Goal: Book appointment/travel/reservation

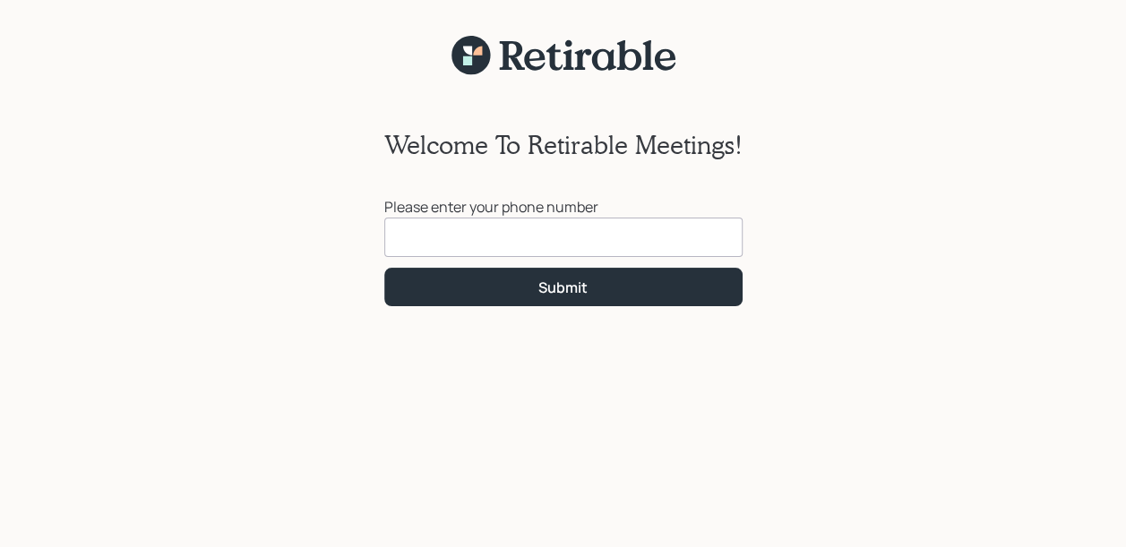
click at [408, 241] on input at bounding box center [563, 237] width 358 height 39
type input "[PHONE_NUMBER]"
click button "Submit" at bounding box center [563, 287] width 358 height 39
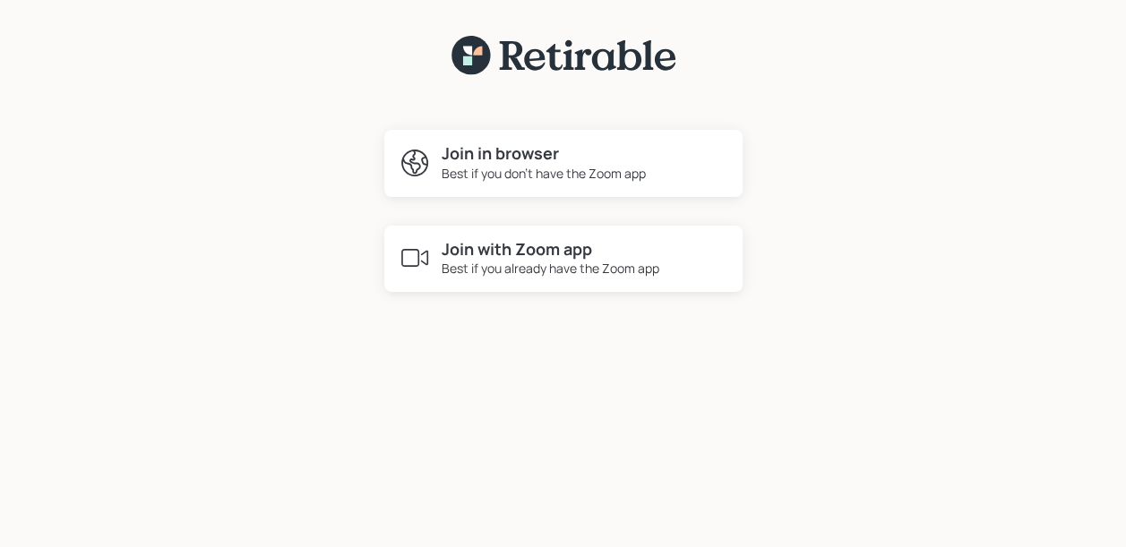
click at [514, 242] on h4 "Join with Zoom app" at bounding box center [551, 250] width 218 height 20
click at [516, 159] on h4 "Join in browser" at bounding box center [544, 154] width 204 height 20
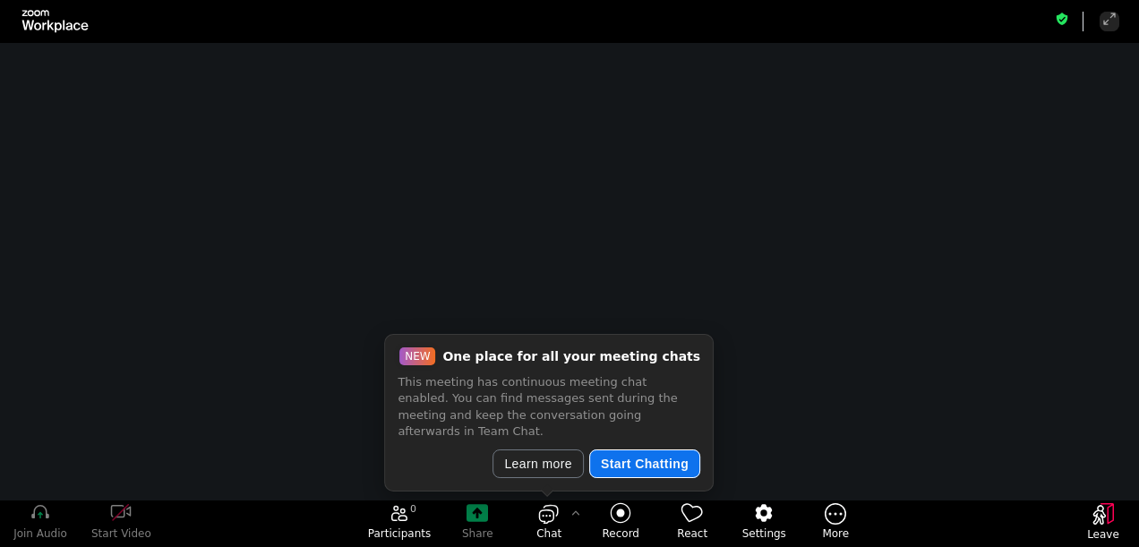
drag, startPoint x: 622, startPoint y: 460, endPoint x: 319, endPoint y: 152, distance: 431.4
click at [622, 460] on button "Start Chatting" at bounding box center [644, 464] width 111 height 29
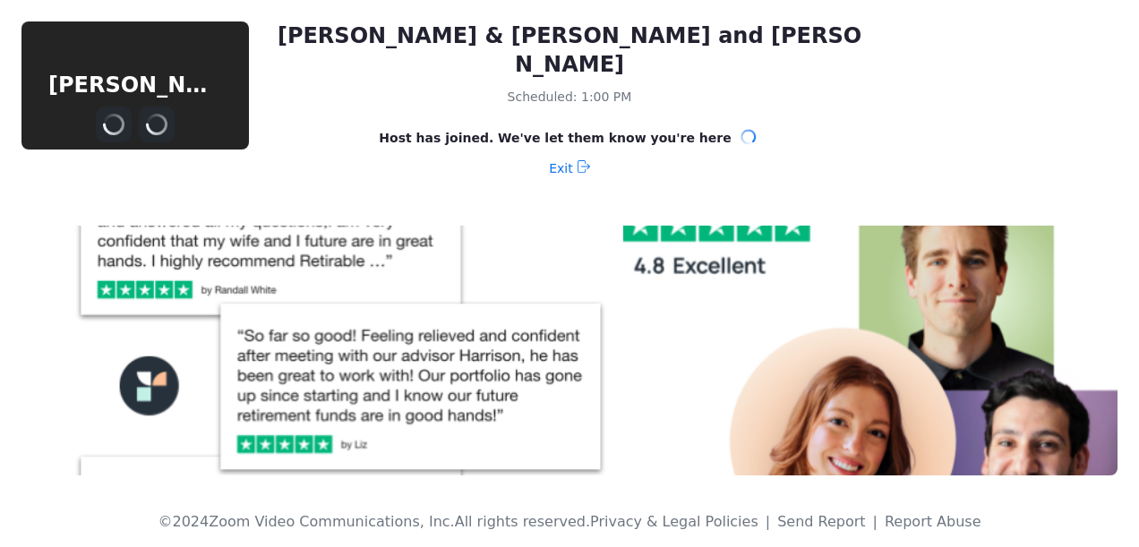
click at [305, 86] on div "Scheduled: 1:00 PM" at bounding box center [570, 96] width 602 height 21
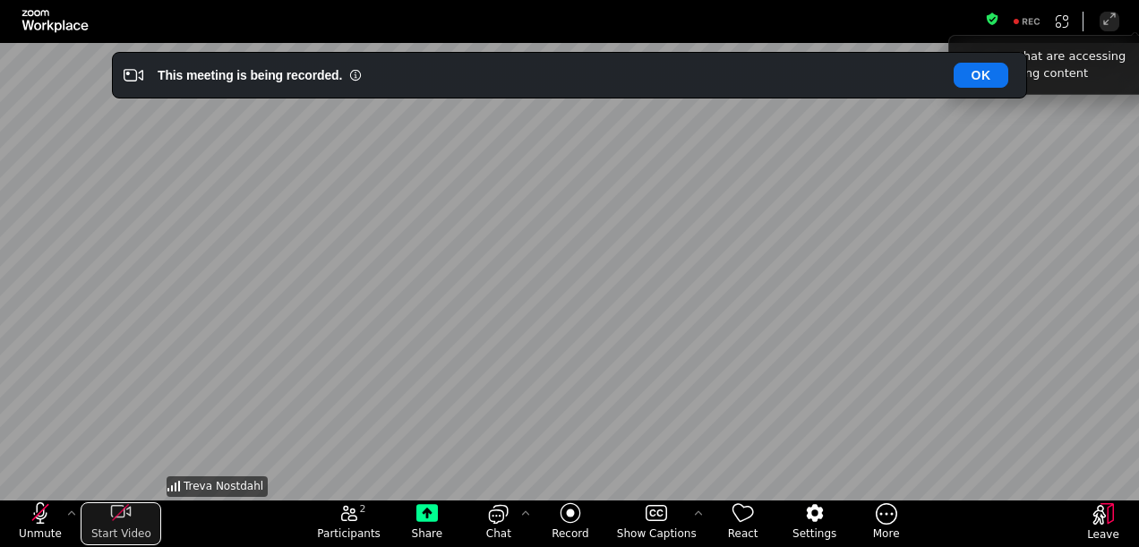
click at [118, 512] on icon "start my video" at bounding box center [120, 513] width 21 height 21
click at [36, 509] on icon "unmute my microphone" at bounding box center [40, 513] width 21 height 21
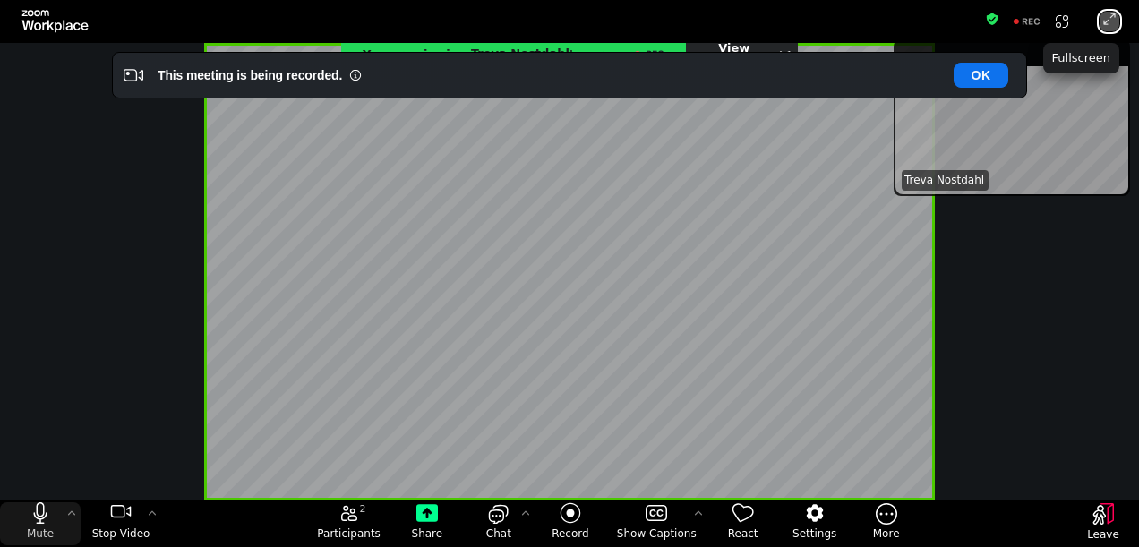
click at [1110, 20] on icon "Enter Full Screen" at bounding box center [1110, 19] width 14 height 14
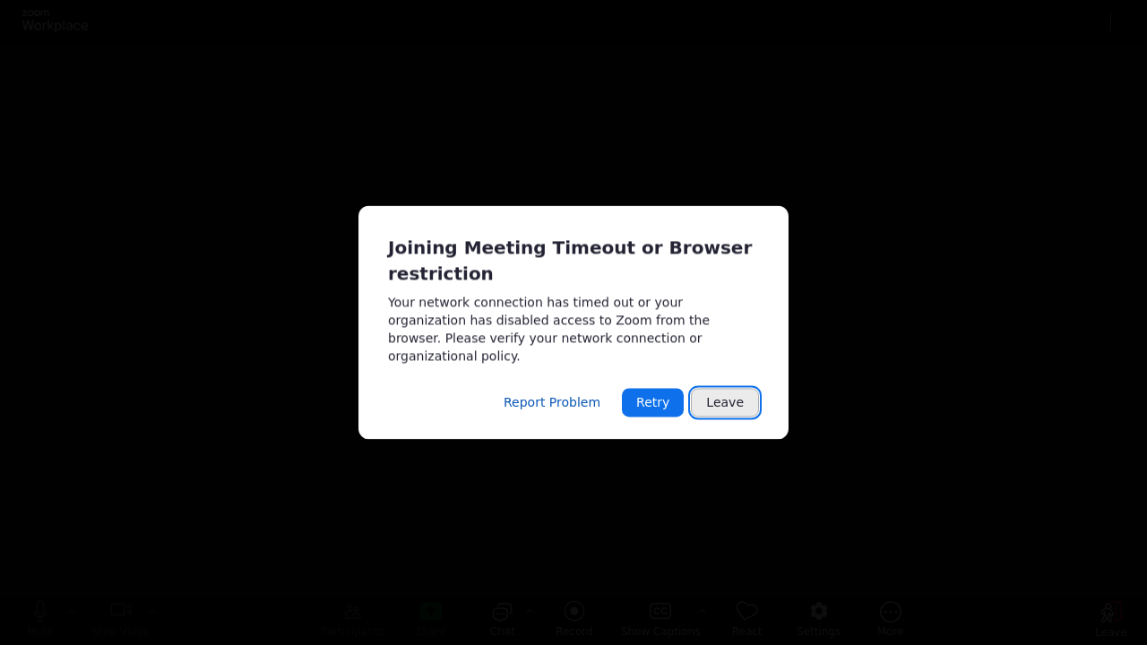
click at [711, 389] on button "Leave" at bounding box center [725, 403] width 68 height 29
